Goal: Task Accomplishment & Management: Complete application form

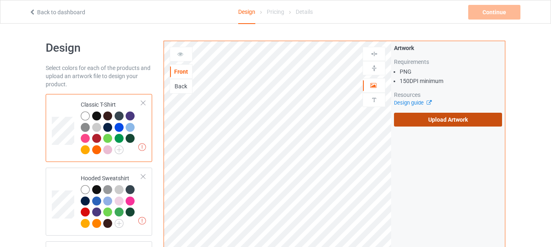
click at [446, 121] on label "Upload Artwork" at bounding box center [448, 120] width 108 height 14
click at [0, 0] on input "Upload Artwork" at bounding box center [0, 0] width 0 height 0
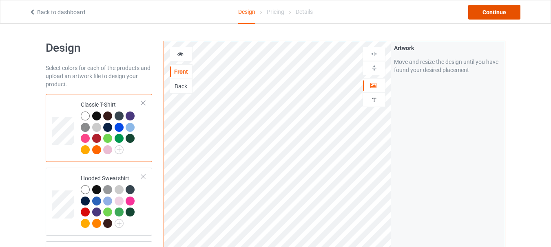
click at [494, 13] on div "Continue" at bounding box center [494, 12] width 52 height 15
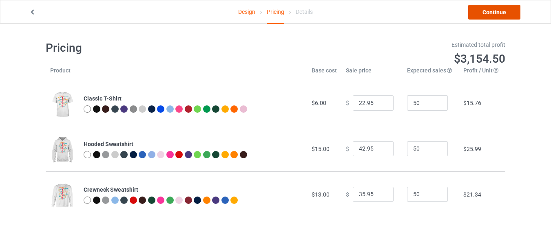
click at [489, 13] on link "Continue" at bounding box center [494, 12] width 52 height 15
